Goal: Task Accomplishment & Management: Use online tool/utility

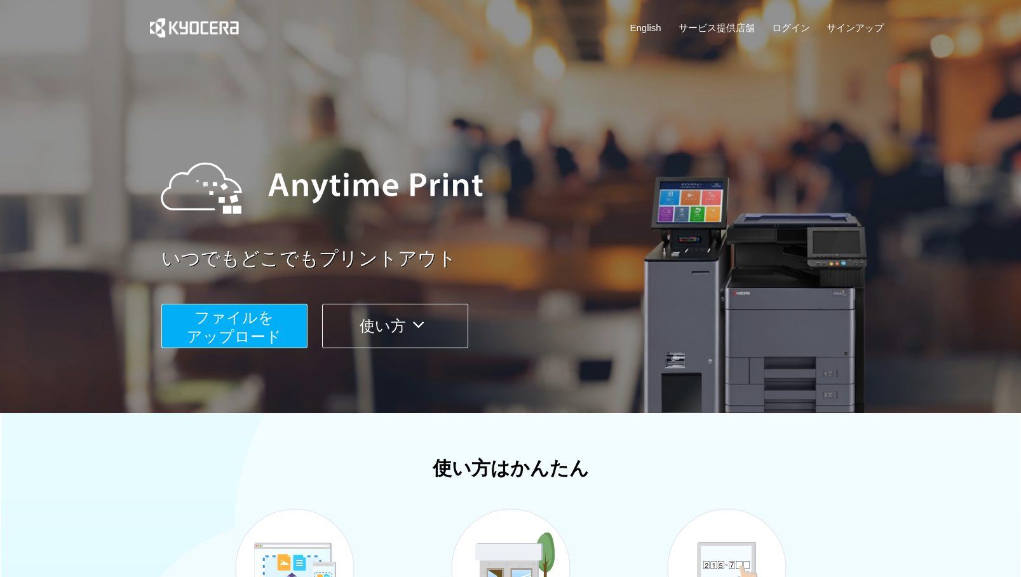
click at [257, 319] on span "ファイルを ​​アップロード" at bounding box center [234, 327] width 95 height 36
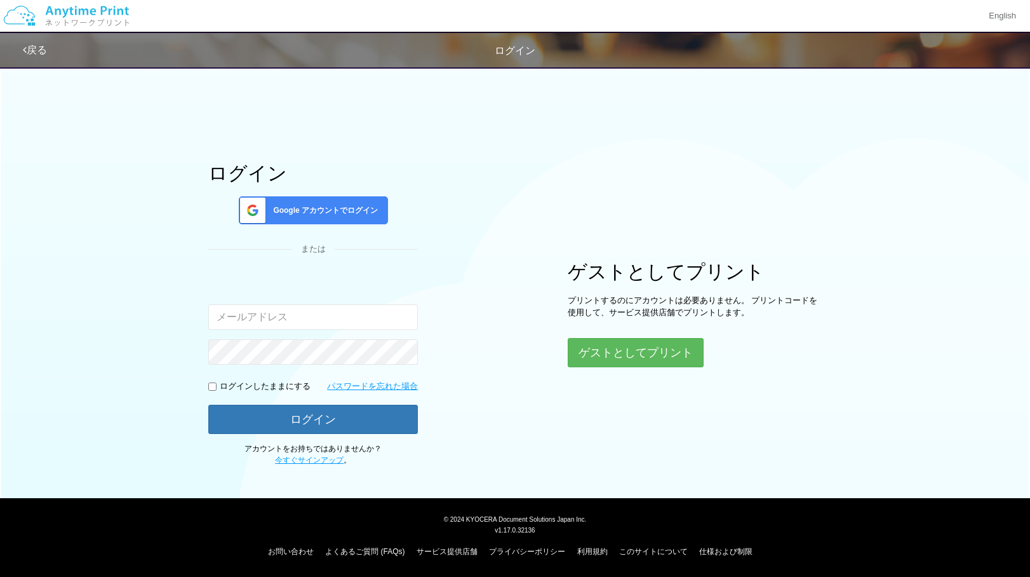
click at [345, 207] on span "Google アカウントでログイン" at bounding box center [323, 210] width 110 height 11
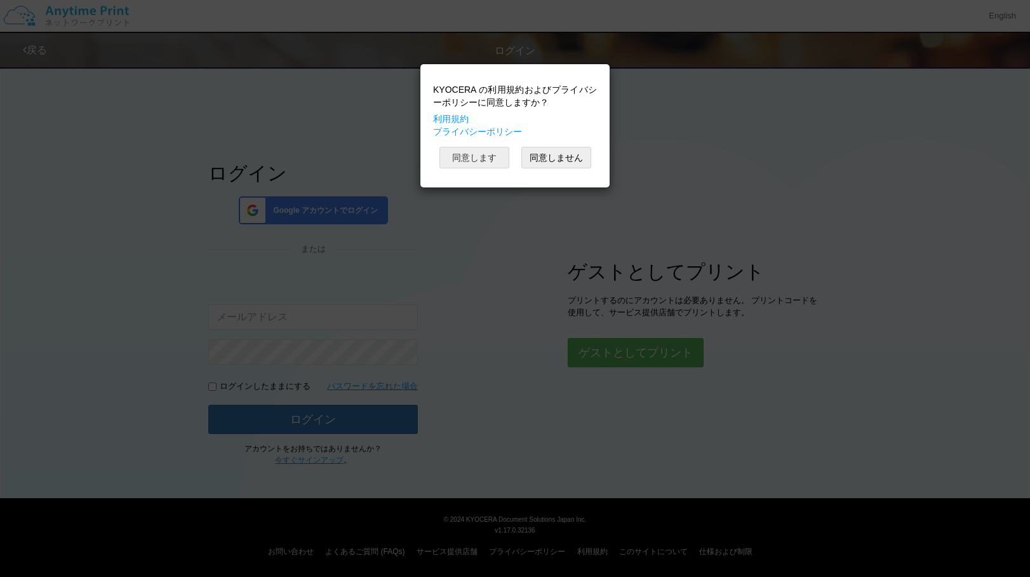
click at [479, 156] on button "同意します" at bounding box center [474, 158] width 70 height 22
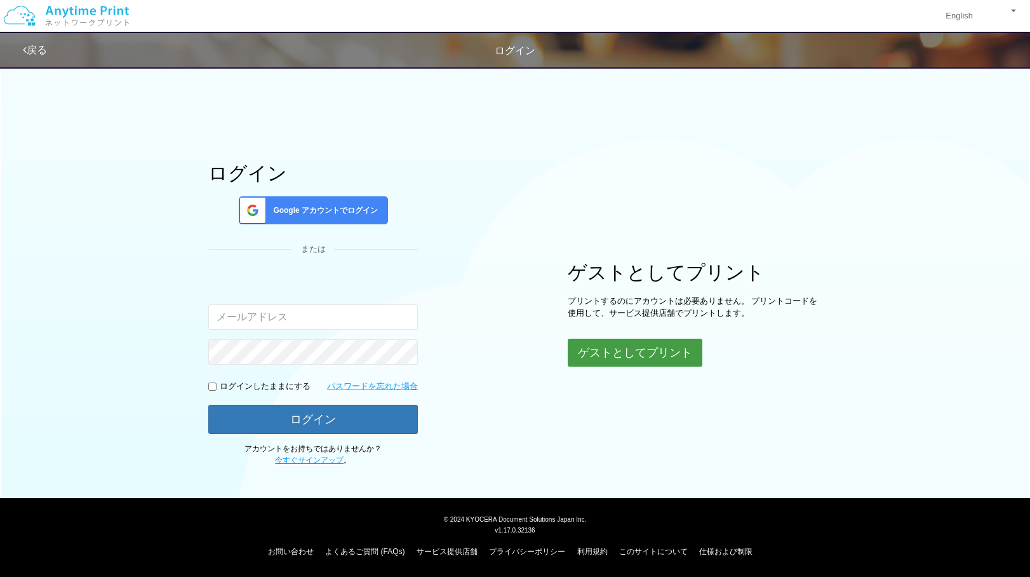
click at [651, 349] on button "ゲストとしてプリント" at bounding box center [635, 352] width 135 height 28
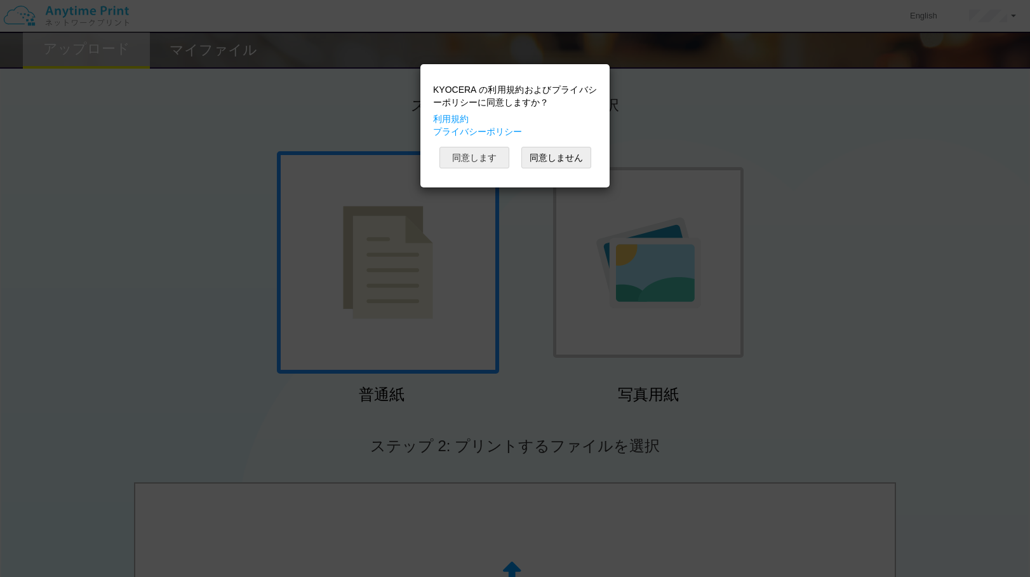
click at [479, 156] on button "同意します" at bounding box center [474, 158] width 70 height 22
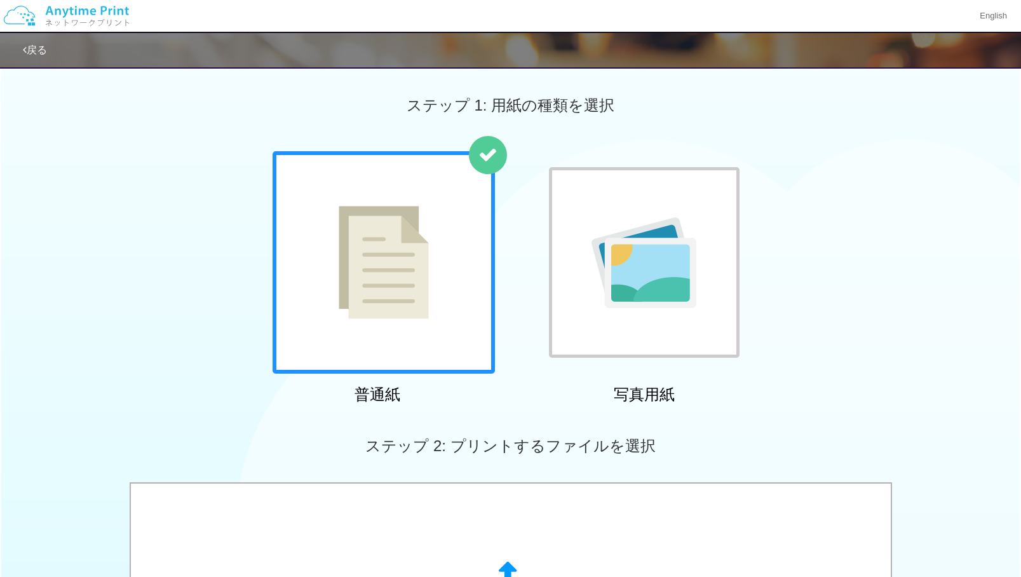
click at [416, 246] on img at bounding box center [383, 262] width 90 height 113
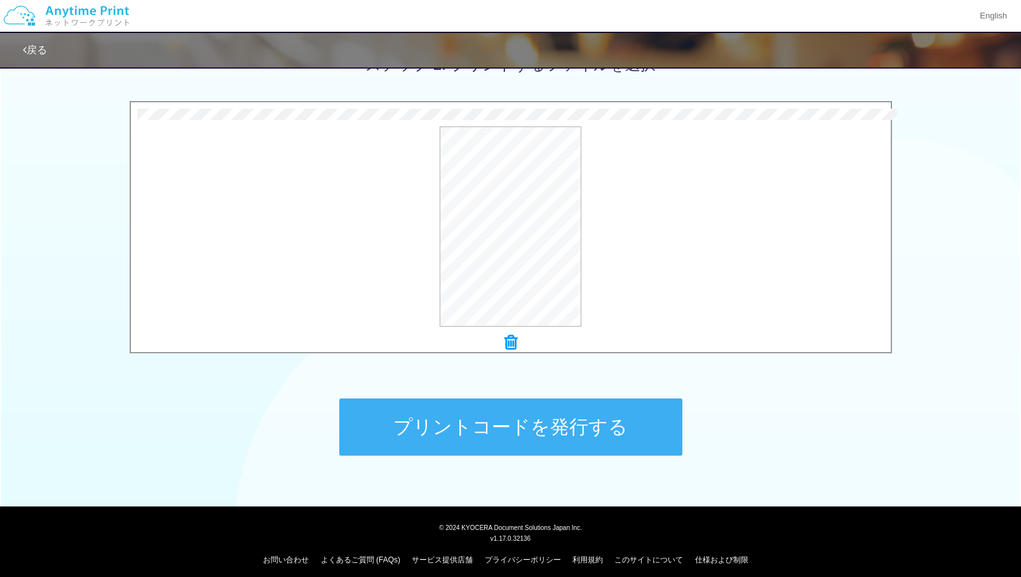
scroll to position [389, 0]
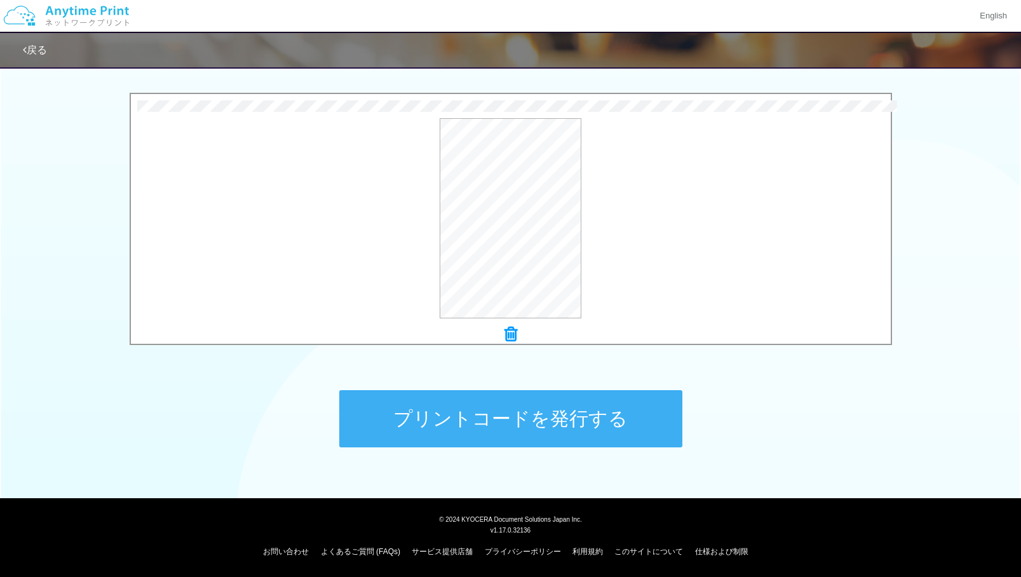
click at [624, 418] on button "プリントコードを発行する" at bounding box center [510, 418] width 343 height 57
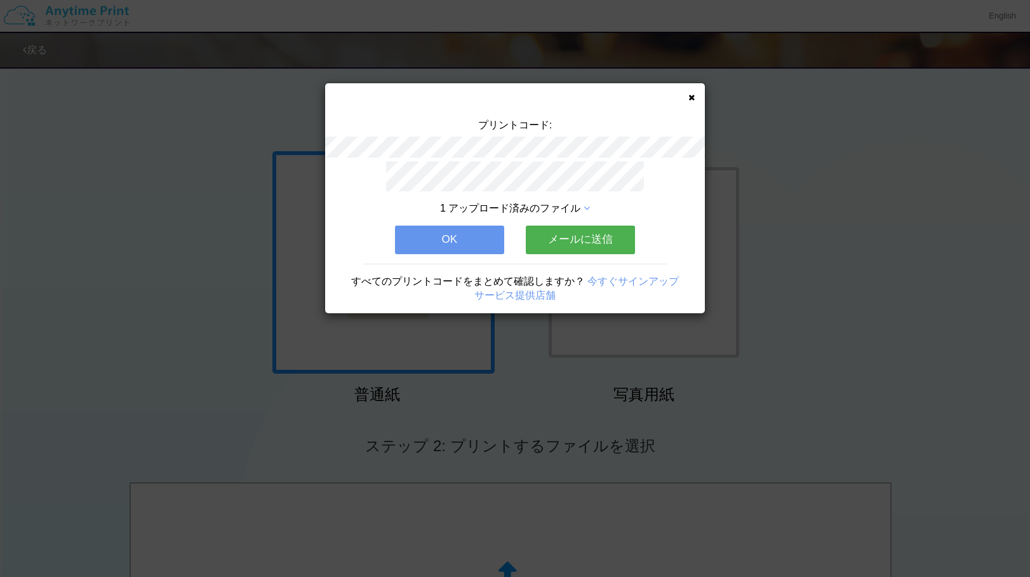
click at [610, 235] on button "メールに送信" at bounding box center [580, 239] width 109 height 28
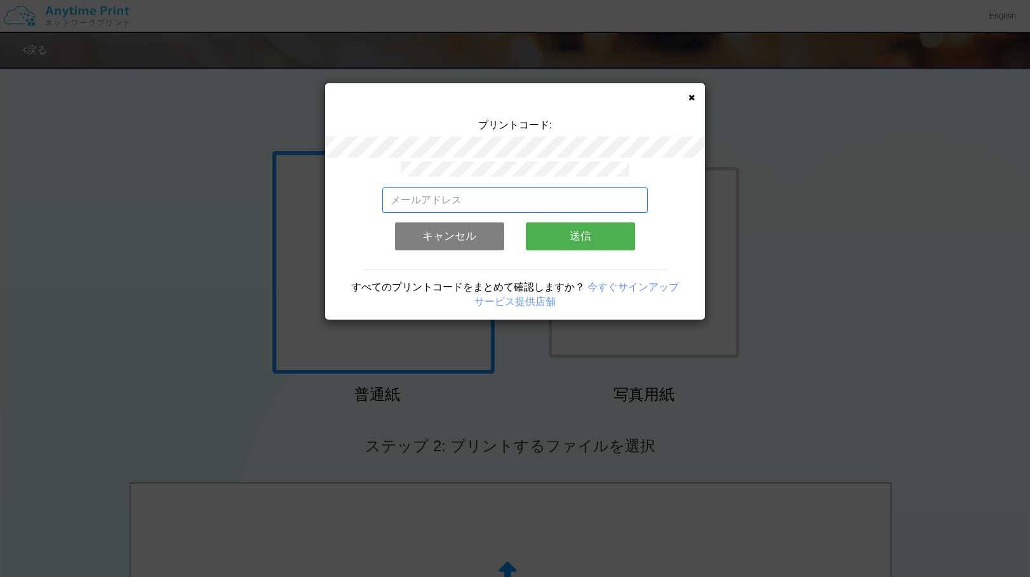
click at [512, 191] on input "email" at bounding box center [515, 199] width 266 height 25
type input "[EMAIL_ADDRESS][DOMAIN_NAME]"
click at [598, 237] on button "送信" at bounding box center [580, 236] width 109 height 28
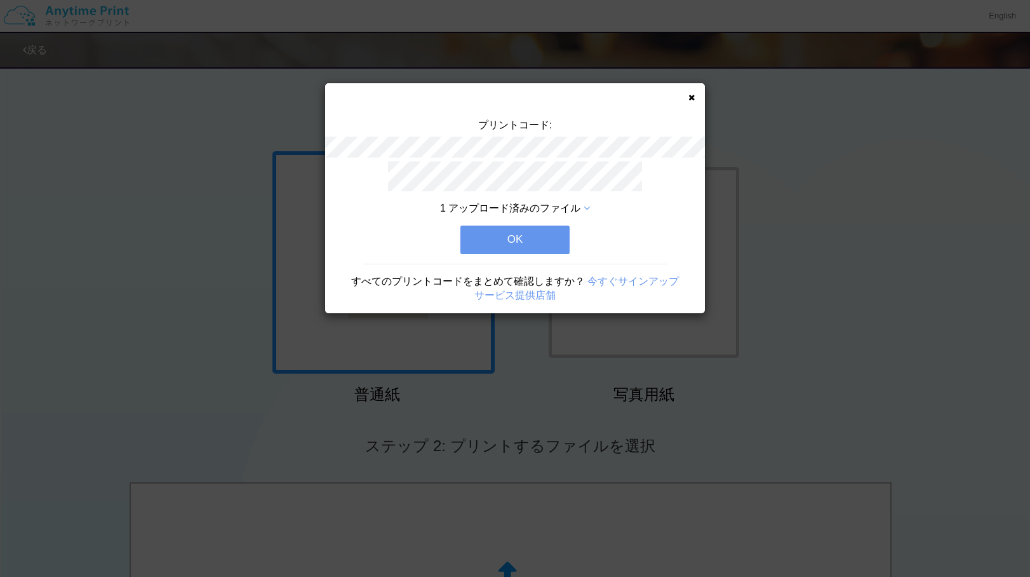
click at [519, 233] on button "OK" at bounding box center [514, 239] width 109 height 28
